Goal: Task Accomplishment & Management: Complete application form

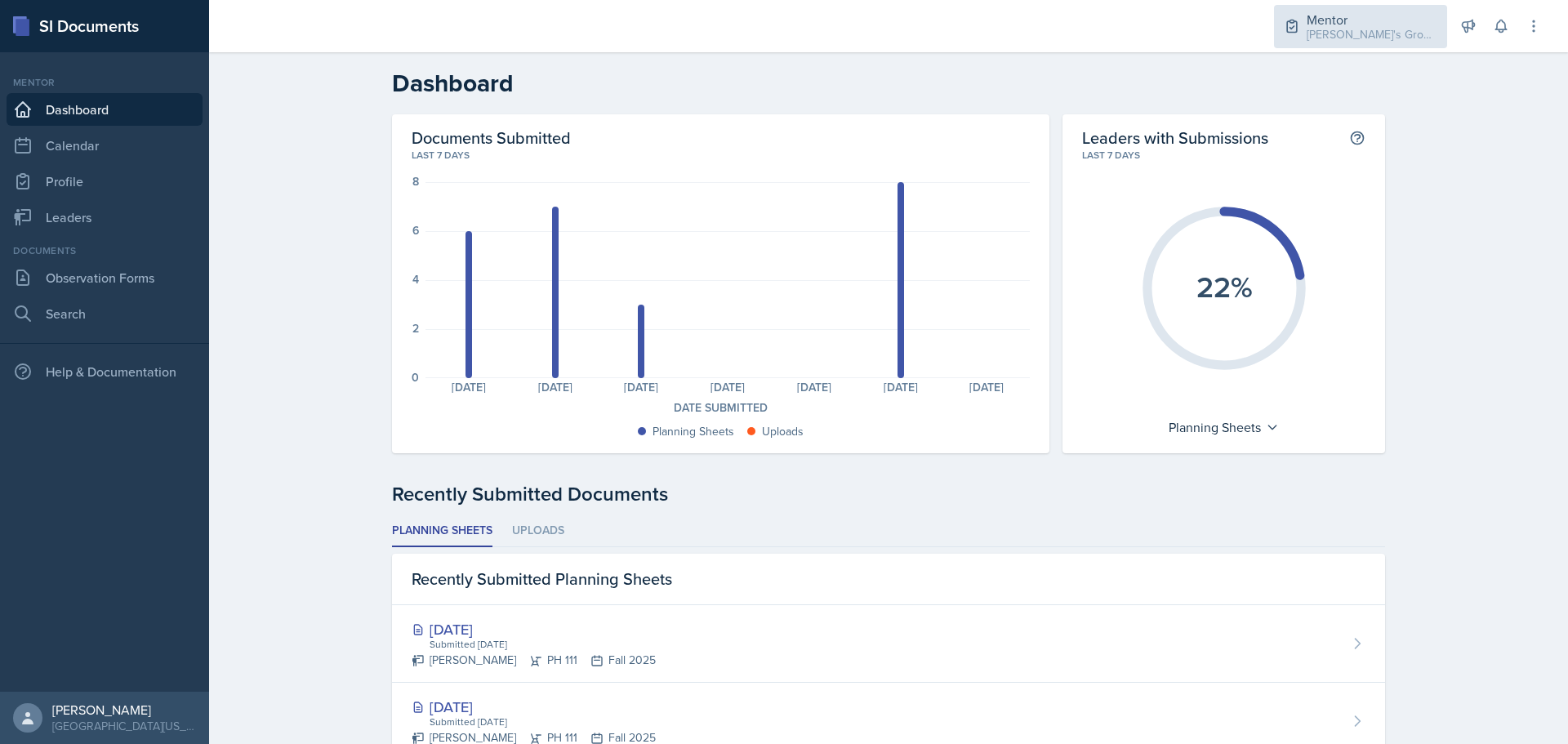
click at [1377, 14] on div "Mentor" at bounding box center [1372, 20] width 131 height 20
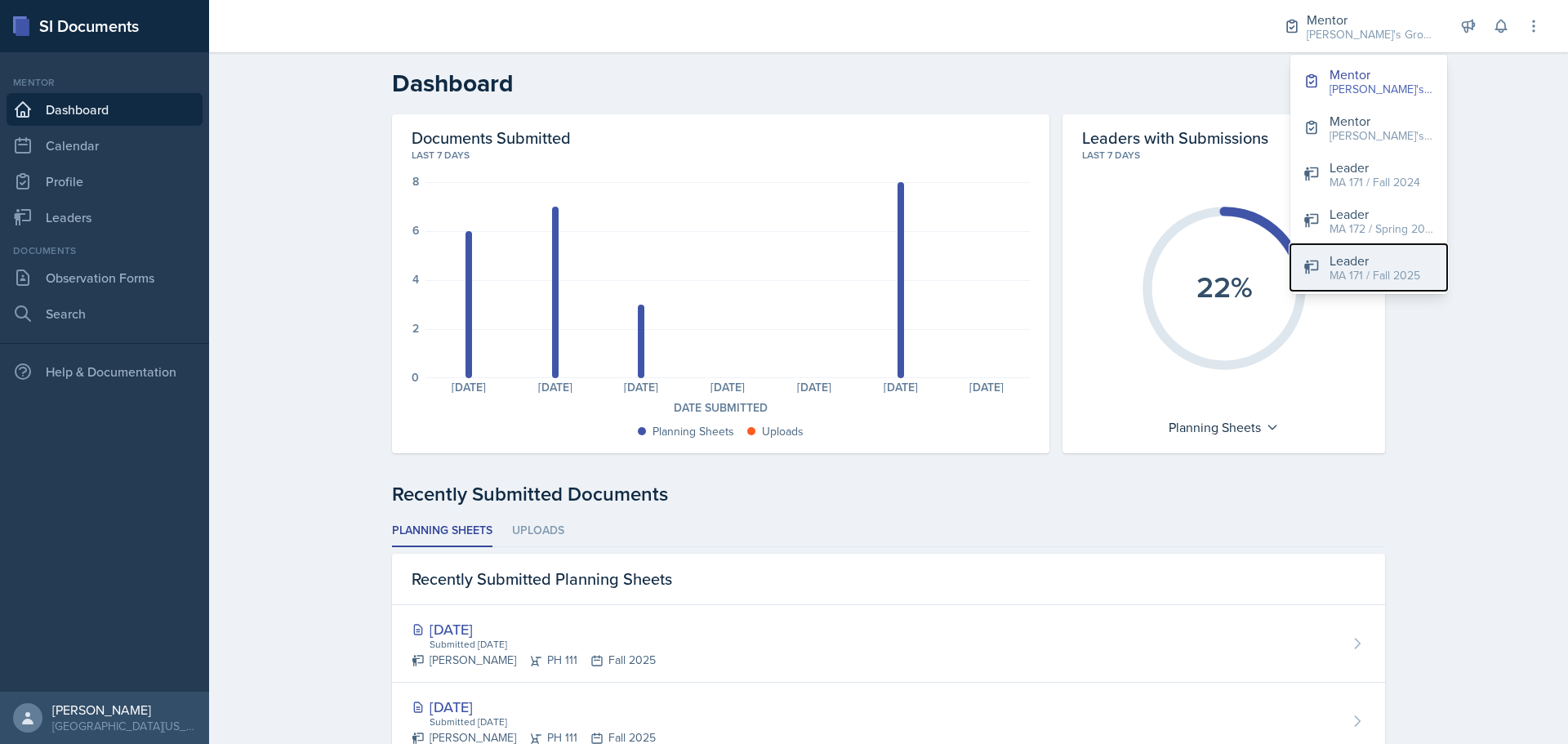
click at [1376, 274] on div "MA 171 / Fall 2025" at bounding box center [1375, 275] width 90 height 17
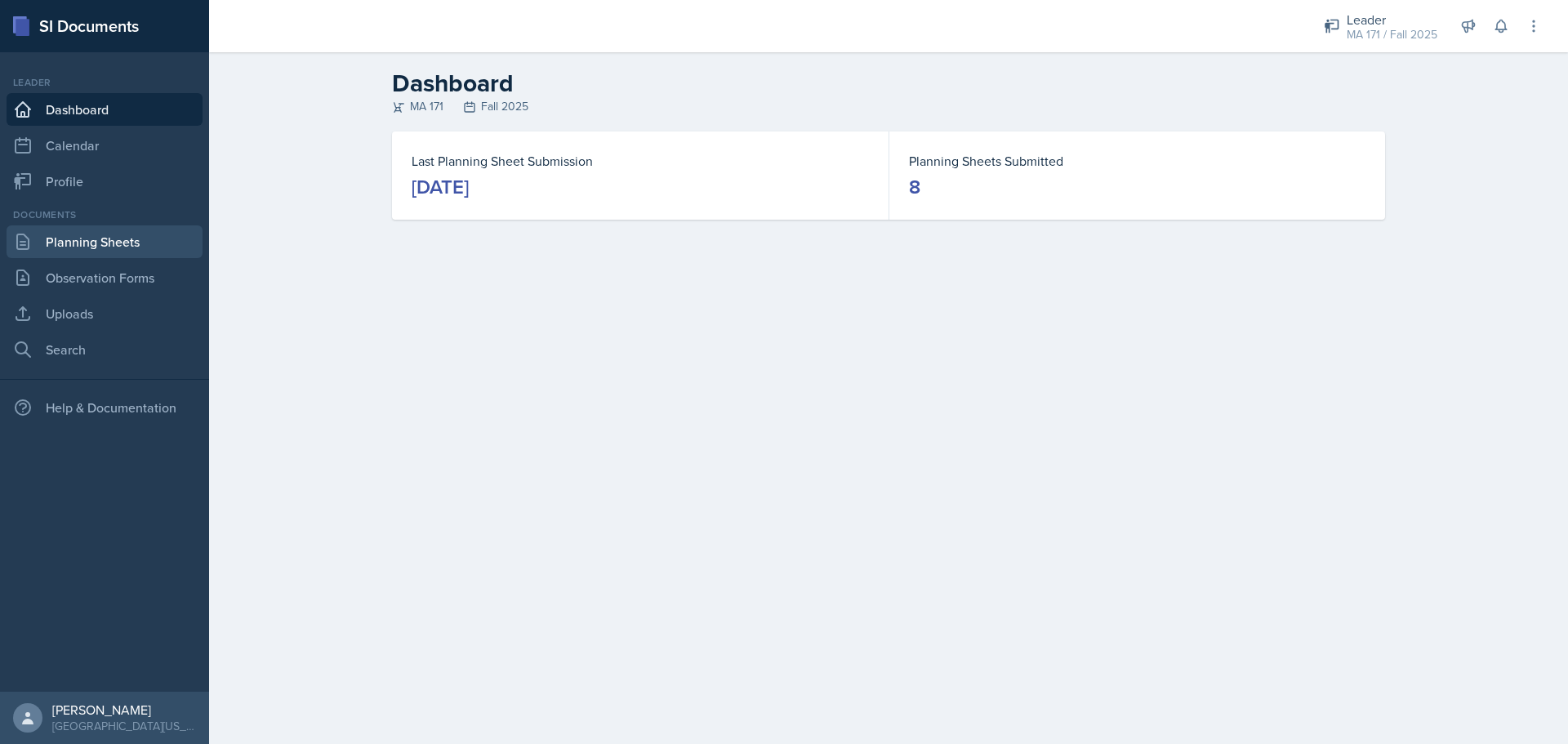
click at [83, 234] on link "Planning Sheets" at bounding box center [104, 242] width 196 height 33
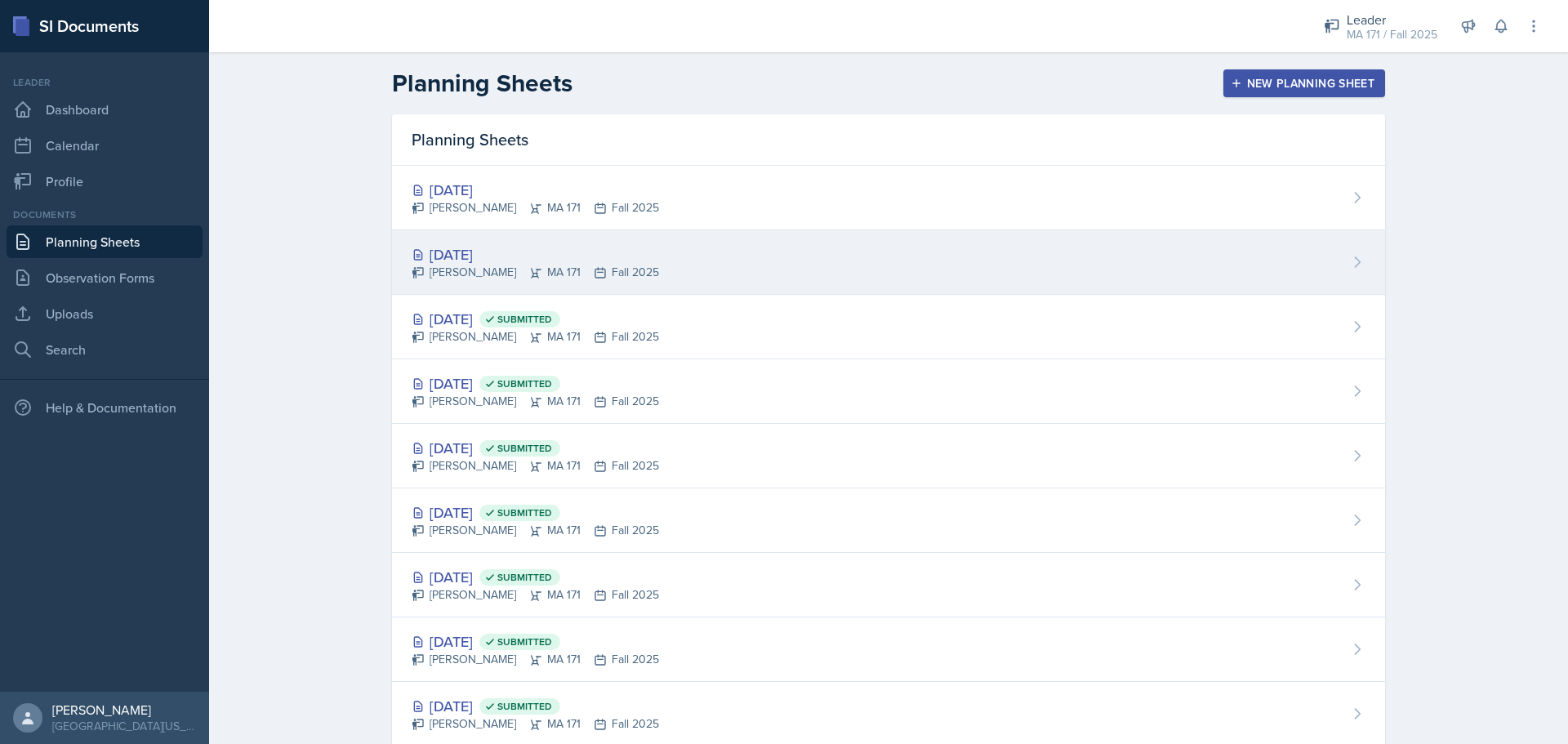
click at [736, 263] on div "[DATE] [PERSON_NAME] MA 171 Fall 2025" at bounding box center [889, 262] width 994 height 64
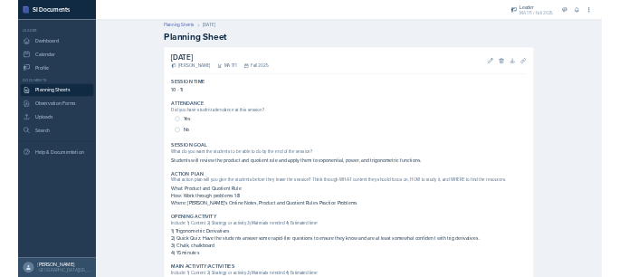
scroll to position [90, 0]
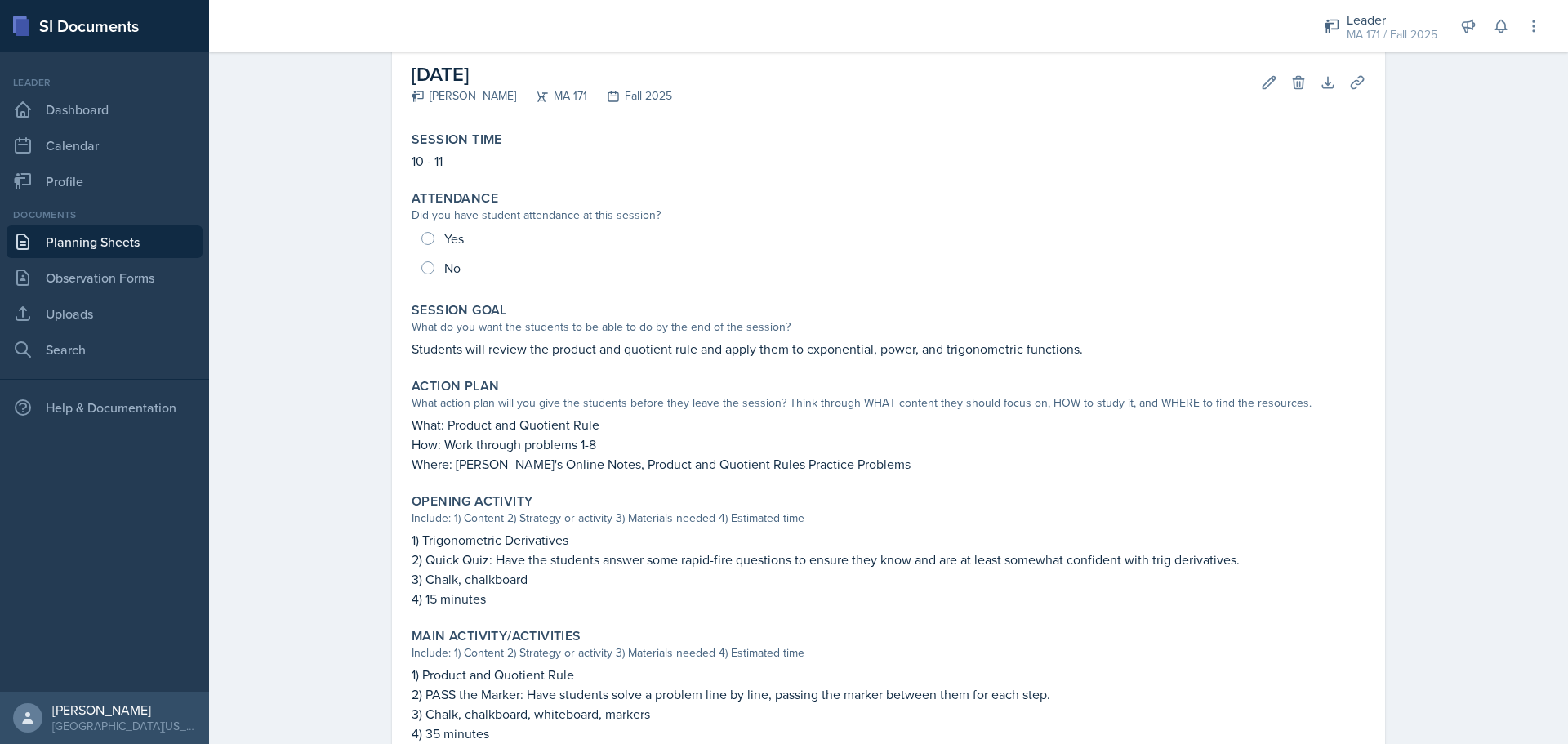
click at [269, 451] on div "Planning Sheets [DATE] Planning Sheet [DATE] [PERSON_NAME] MA 171 Fall 2025 Edi…" at bounding box center [889, 513] width 1359 height 1102
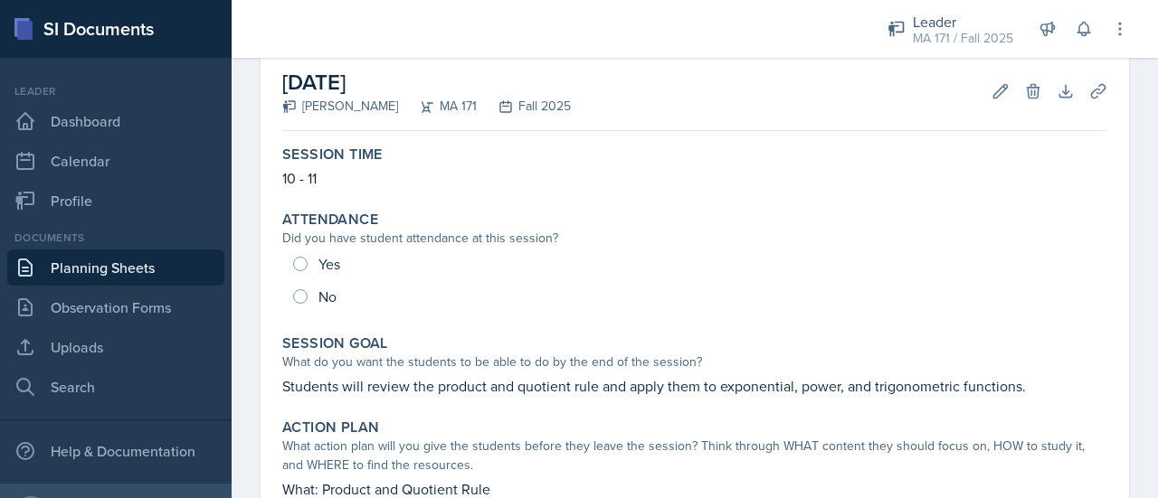
click at [333, 30] on div at bounding box center [543, 29] width 594 height 58
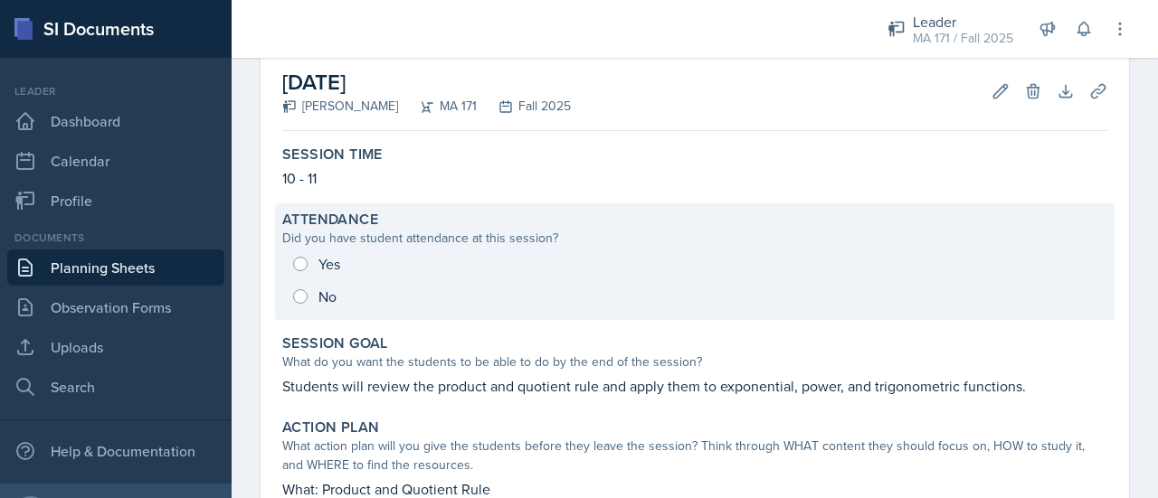
click at [326, 259] on div "Yes No" at bounding box center [694, 280] width 825 height 65
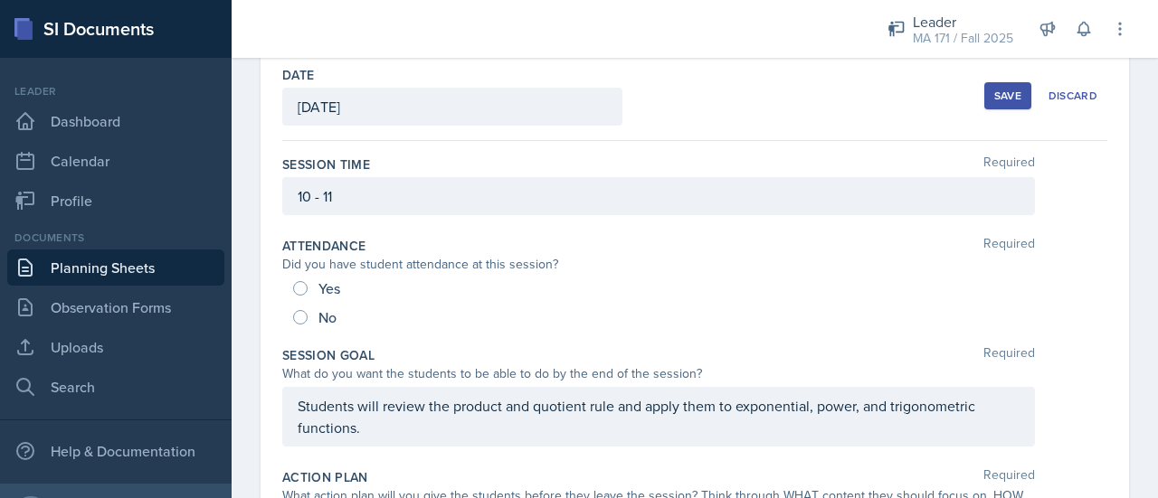
scroll to position [83, 0]
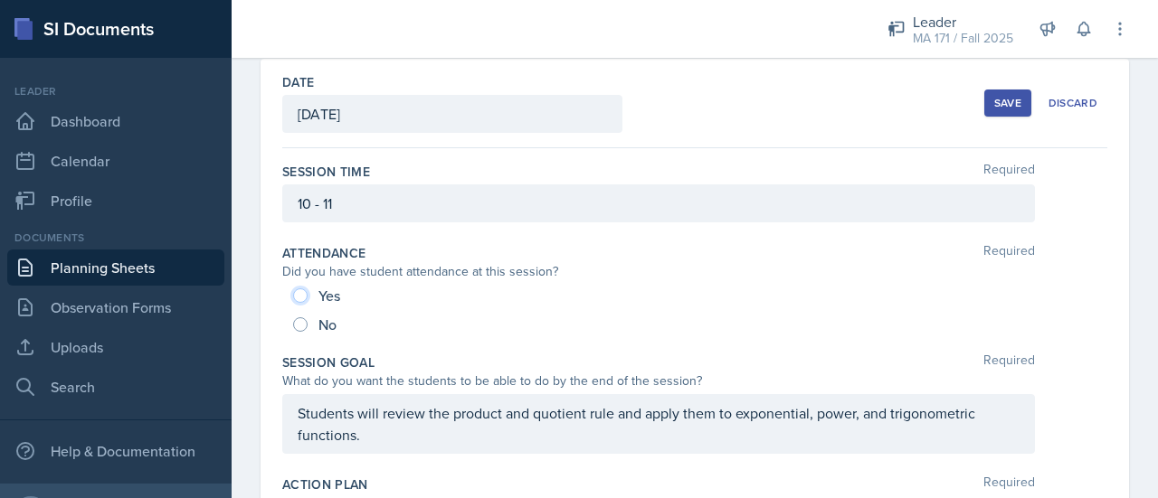
click at [295, 296] on input "Yes" at bounding box center [300, 296] width 14 height 14
radio input "true"
click at [999, 96] on div "Save" at bounding box center [1007, 103] width 27 height 14
